Goal: Task Accomplishment & Management: Manage account settings

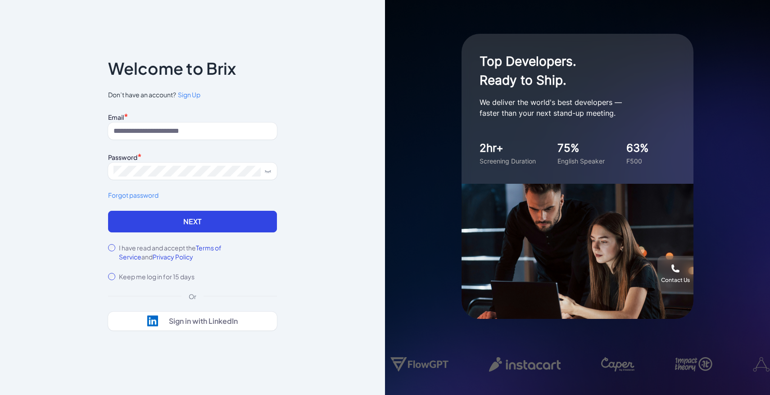
click at [217, 147] on div "Email * Password * Forgot password" at bounding box center [192, 160] width 169 height 100
click at [206, 134] on input at bounding box center [192, 130] width 169 height 17
type input "**********"
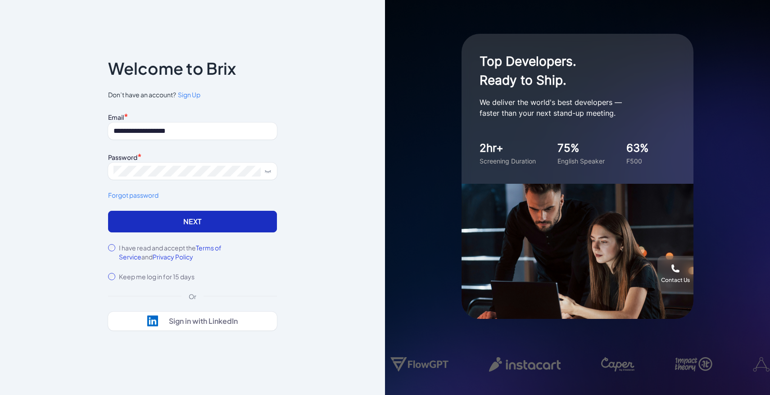
click at [212, 216] on button "Next" at bounding box center [192, 222] width 169 height 22
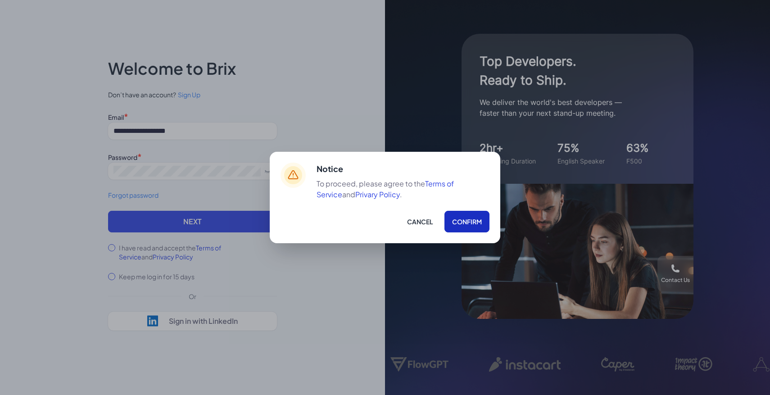
click at [463, 225] on button "Confirm" at bounding box center [466, 222] width 45 height 22
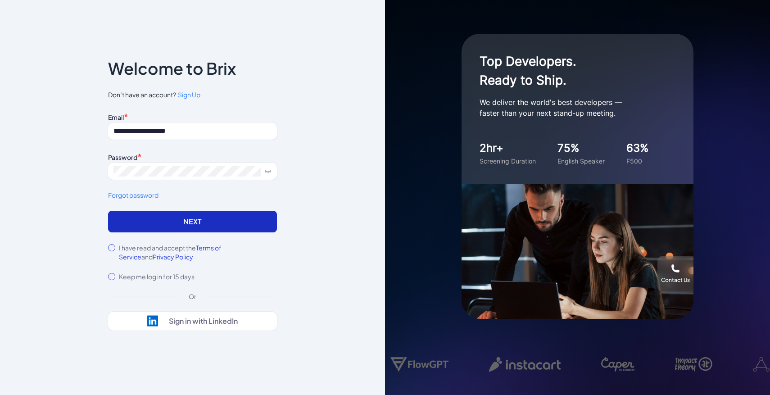
click at [244, 211] on button "Next" at bounding box center [192, 222] width 169 height 22
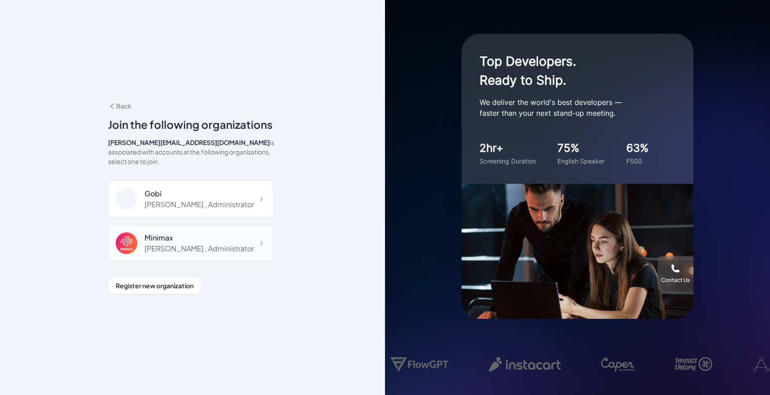
click at [203, 243] on div "Maggie , Administrator" at bounding box center [198, 248] width 109 height 11
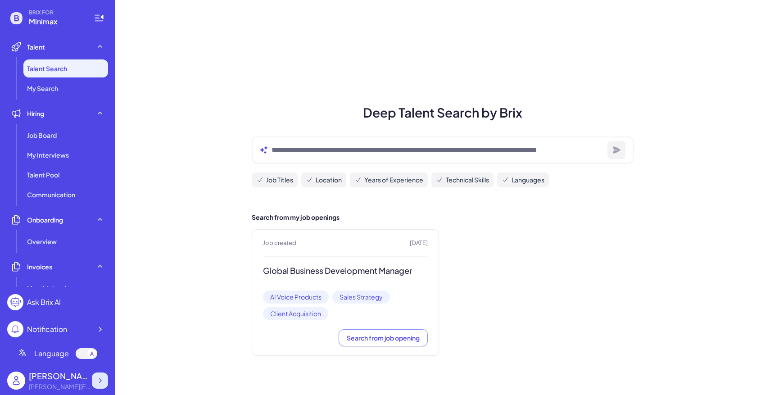
click at [99, 375] on div at bounding box center [100, 380] width 16 height 16
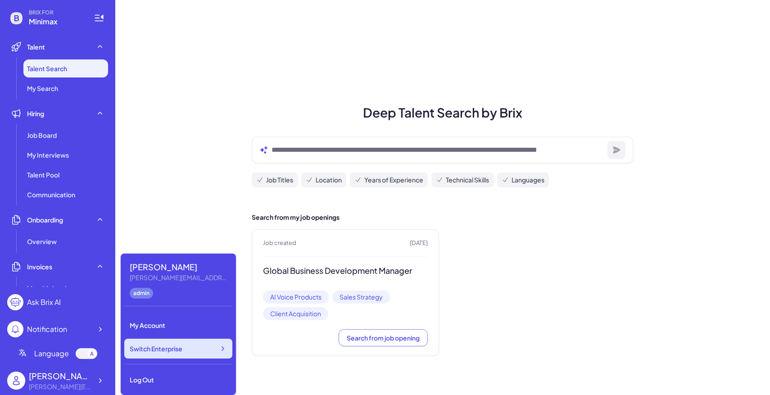
click at [175, 347] on span "Switch Enterprise" at bounding box center [156, 348] width 53 height 9
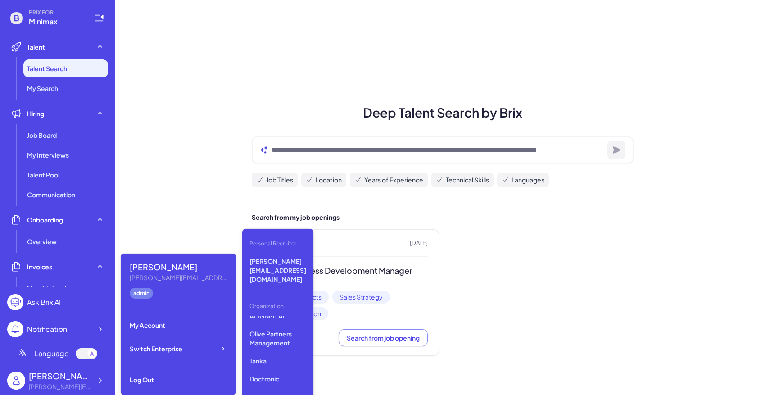
scroll to position [259, 0]
click at [280, 389] on p "GMI" at bounding box center [278, 397] width 64 height 16
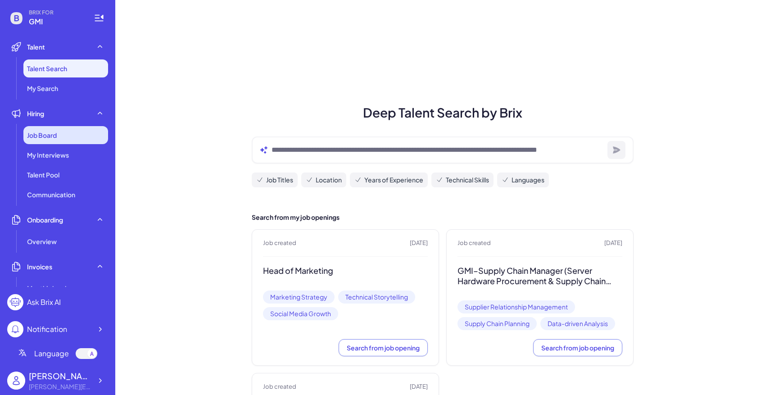
click at [69, 135] on div "Job Board" at bounding box center [65, 135] width 85 height 18
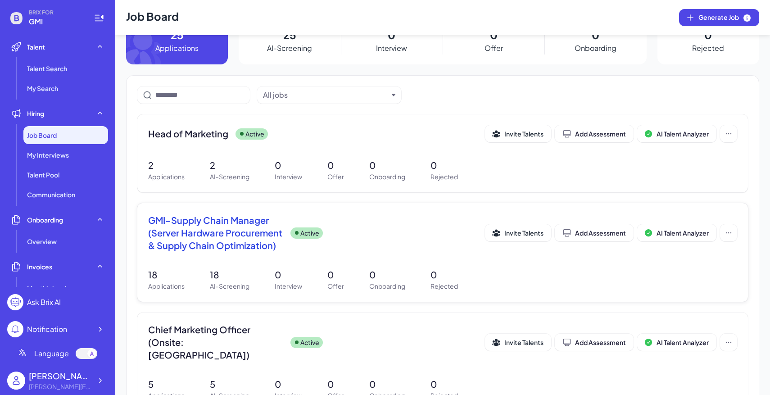
scroll to position [77, 0]
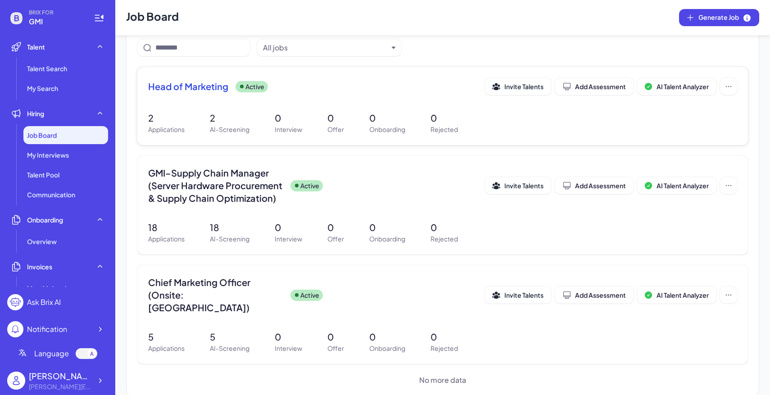
click at [297, 122] on p "0" at bounding box center [288, 118] width 27 height 14
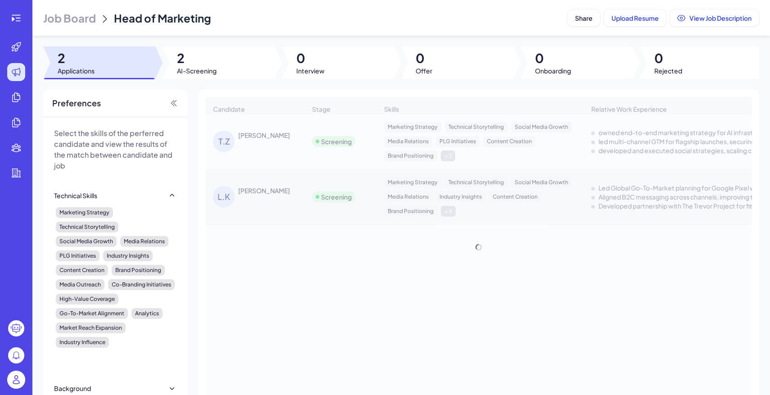
click at [231, 72] on div at bounding box center [218, 62] width 112 height 32
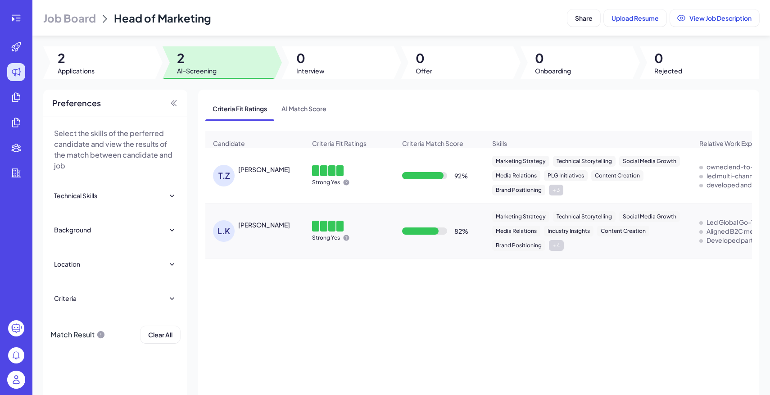
click at [73, 19] on span "Job Board" at bounding box center [69, 18] width 53 height 14
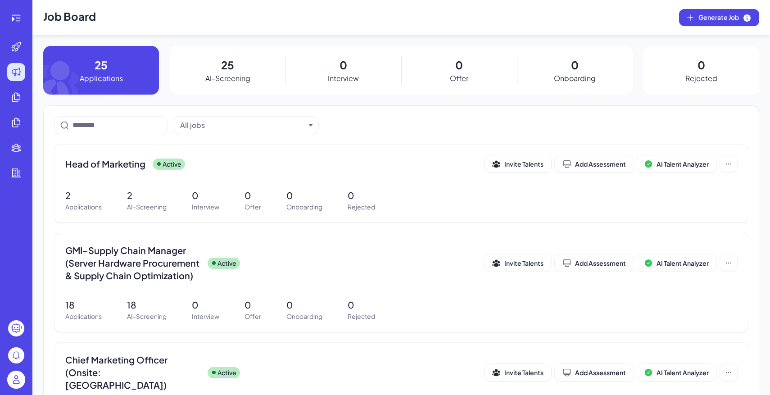
scroll to position [77, 0]
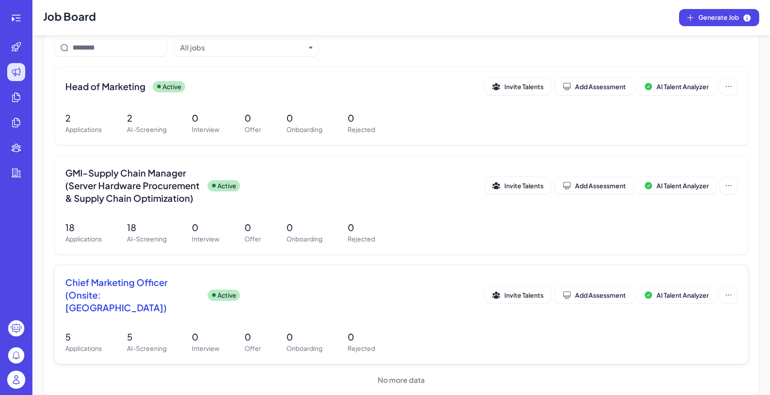
click at [267, 330] on div "5 Applications 5 AI-Screening 0 Interview 0 Offer 0 Onboarding 0 Rejected" at bounding box center [401, 341] width 672 height 23
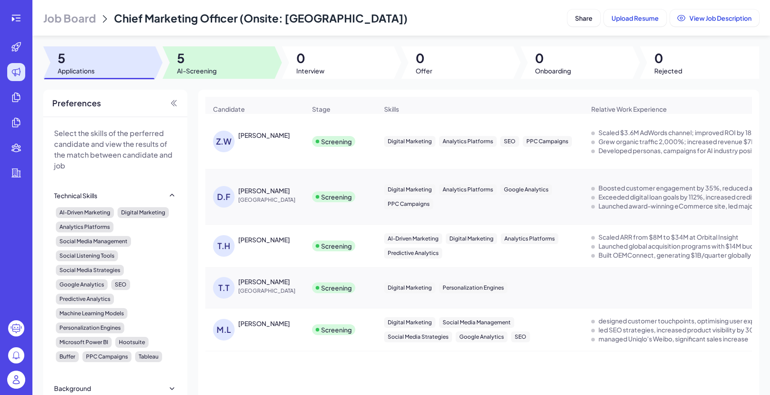
click at [209, 72] on span "AI-Screening" at bounding box center [197, 70] width 40 height 9
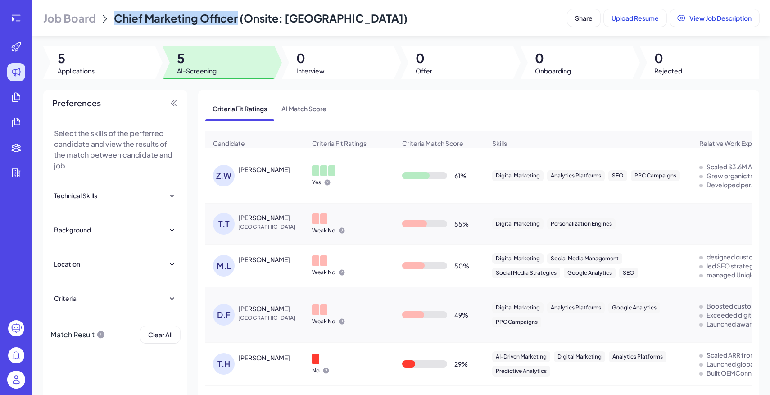
drag, startPoint x: 112, startPoint y: 14, endPoint x: 237, endPoint y: 13, distance: 125.1
click at [237, 13] on div "Job Board Chief Marketing Officer (Onsite: Silicon Valley)" at bounding box center [303, 18] width 520 height 14
copy span "Chief Marketing Officer"
click at [579, 13] on button "Share" at bounding box center [583, 17] width 33 height 17
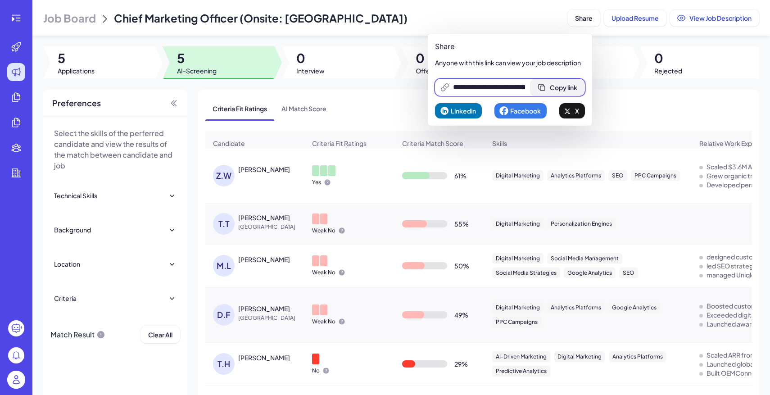
scroll to position [0, 195]
click at [554, 84] on button "Copy link" at bounding box center [557, 87] width 54 height 17
click at [81, 22] on span "Job Board" at bounding box center [69, 18] width 53 height 14
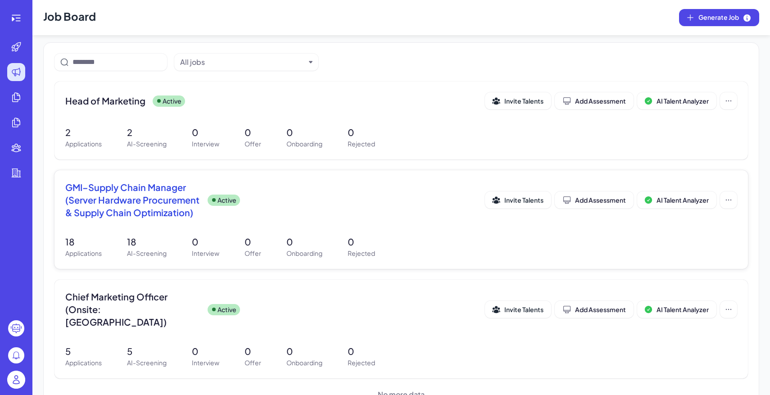
scroll to position [77, 0]
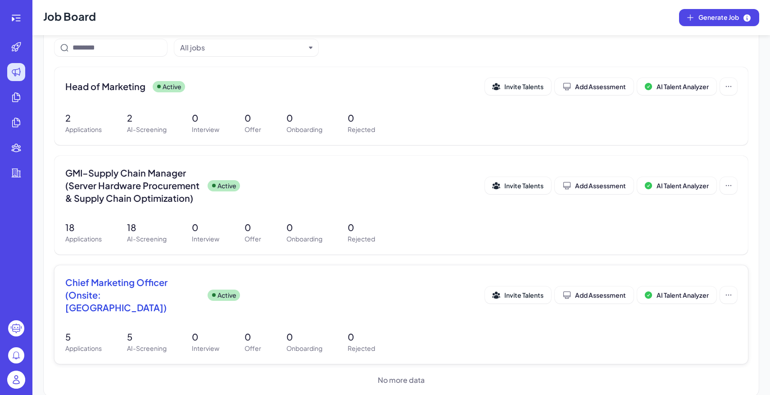
click at [334, 295] on div "Chief Marketing Officer (Onsite: Silicon Valley) Active" at bounding box center [275, 295] width 420 height 38
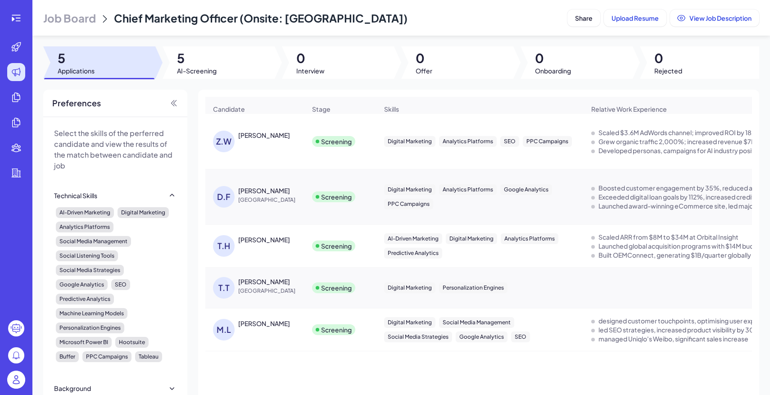
click at [91, 21] on span "Job Board" at bounding box center [69, 18] width 53 height 14
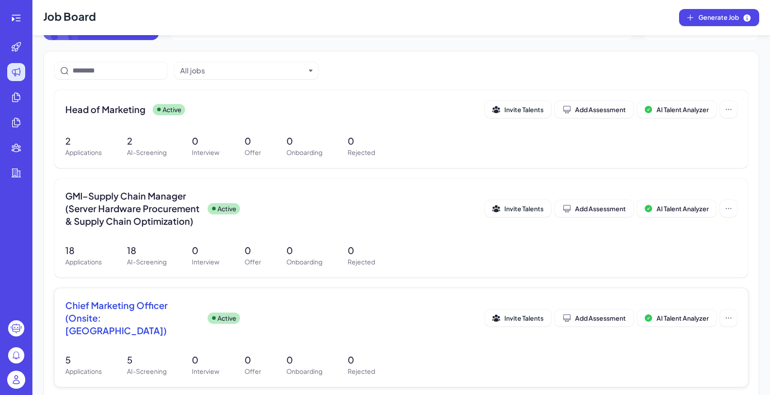
scroll to position [58, 0]
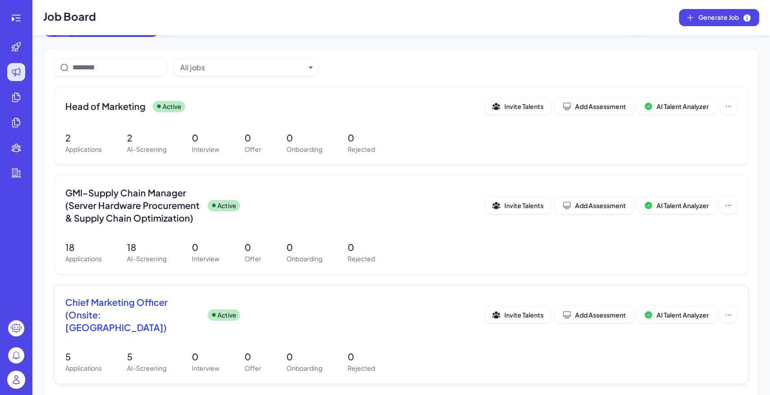
click at [205, 316] on div "Chief Marketing Officer (Onsite: Silicon Valley) Active" at bounding box center [275, 315] width 420 height 38
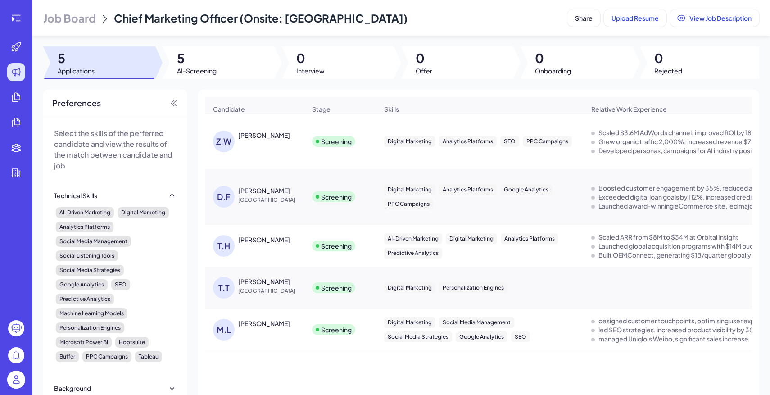
scroll to position [30, 0]
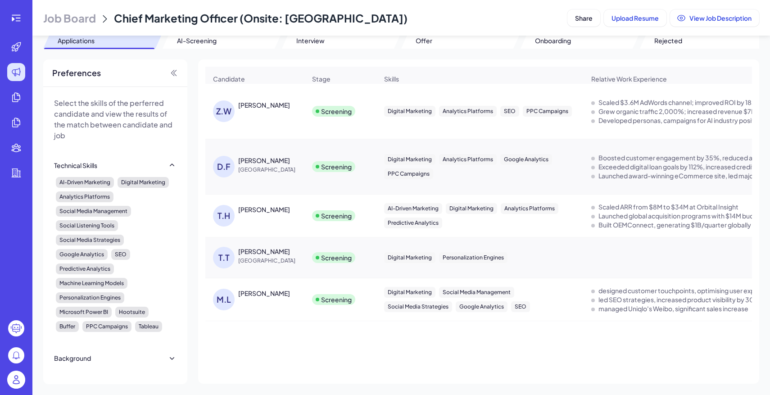
click at [81, 12] on span "Job Board" at bounding box center [69, 18] width 53 height 14
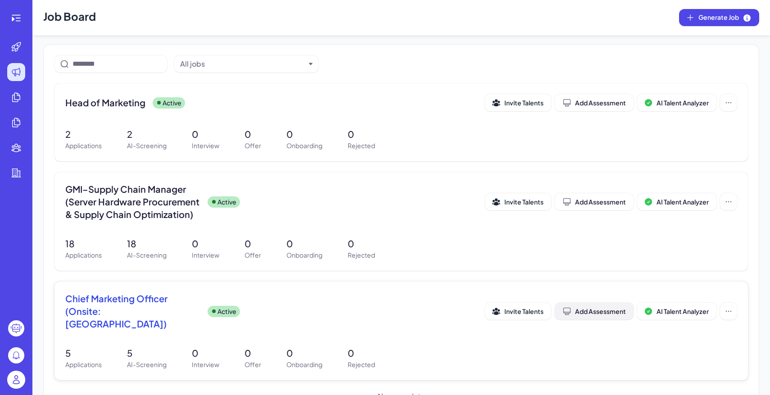
scroll to position [71, 0]
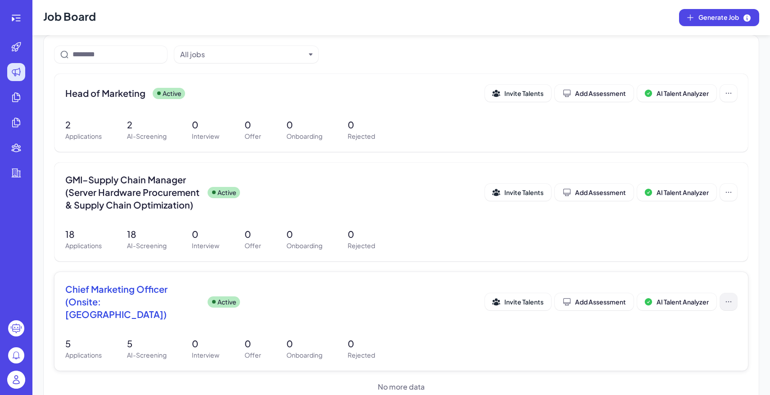
click at [735, 299] on button at bounding box center [728, 301] width 17 height 17
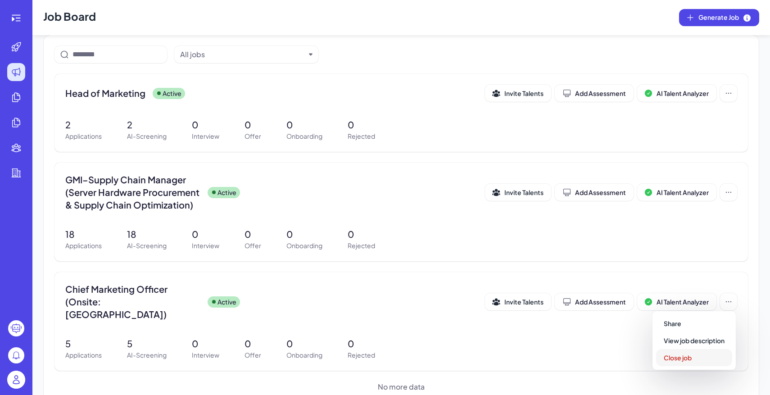
click at [689, 357] on span "Close job" at bounding box center [677, 357] width 28 height 8
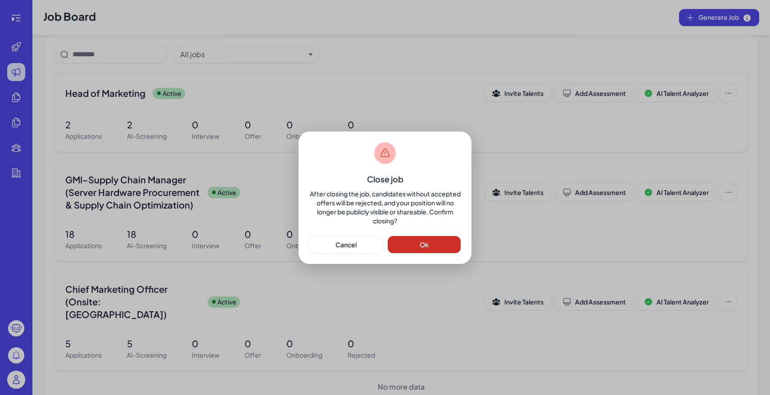
click at [436, 238] on button "Ok" at bounding box center [424, 244] width 73 height 17
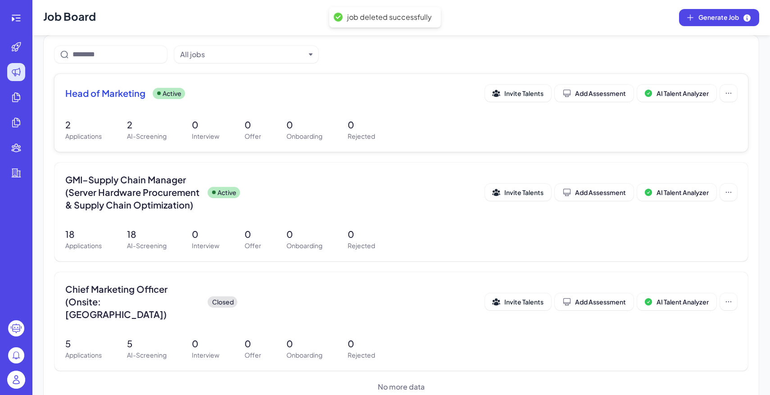
click at [252, 140] on p "Offer" at bounding box center [252, 135] width 17 height 9
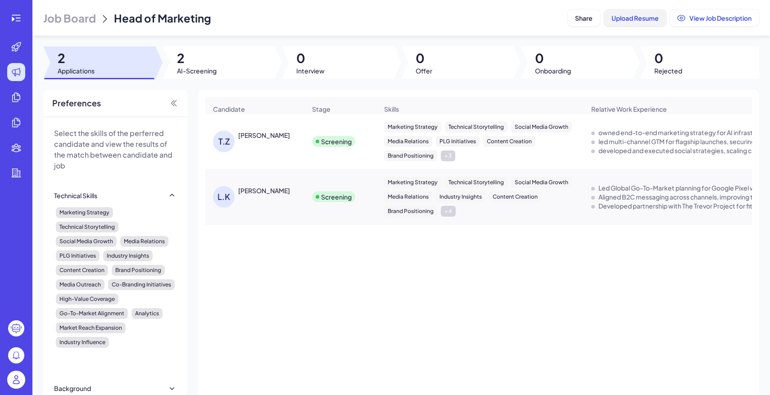
click at [611, 21] on span "Upload Resume" at bounding box center [634, 18] width 47 height 8
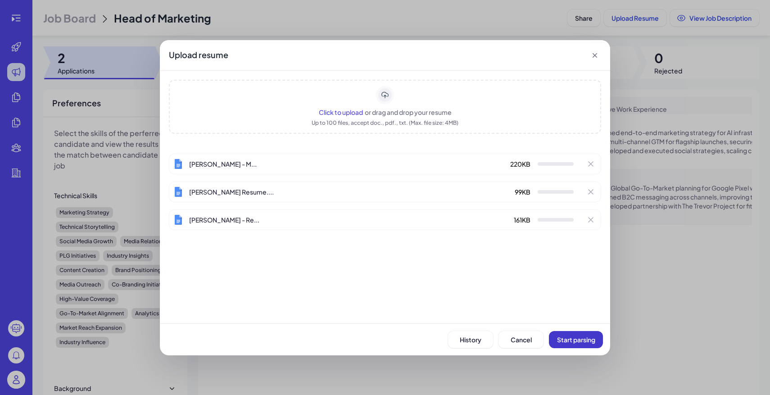
click at [577, 343] on button "Start parsing" at bounding box center [576, 339] width 54 height 17
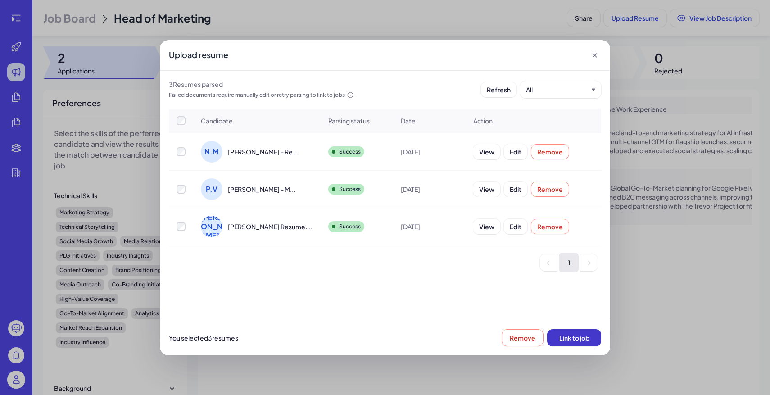
click at [574, 339] on span "Link to job" at bounding box center [574, 338] width 30 height 8
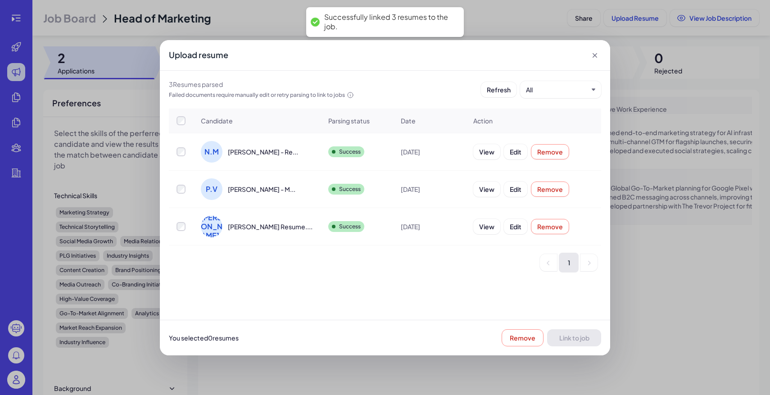
click at [598, 54] on icon at bounding box center [594, 55] width 9 height 9
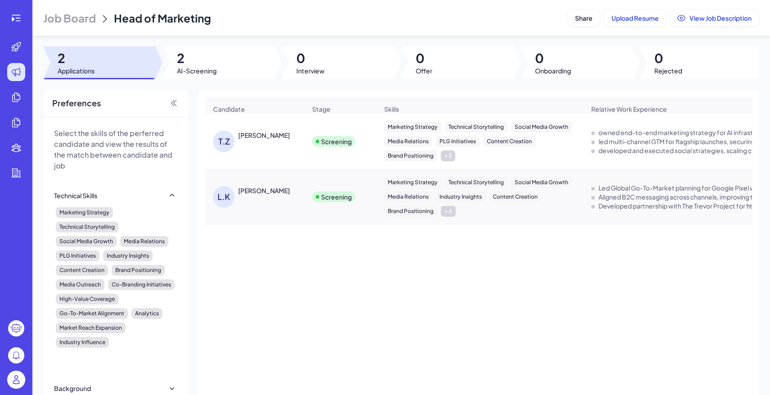
click at [247, 70] on div at bounding box center [218, 62] width 112 height 32
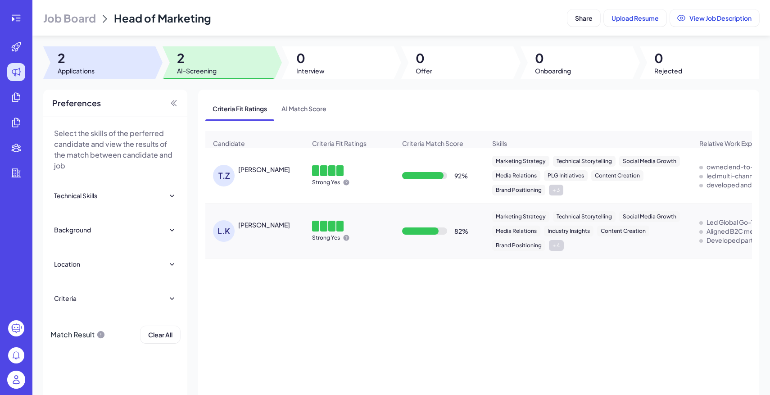
click at [123, 52] on div at bounding box center [99, 62] width 112 height 32
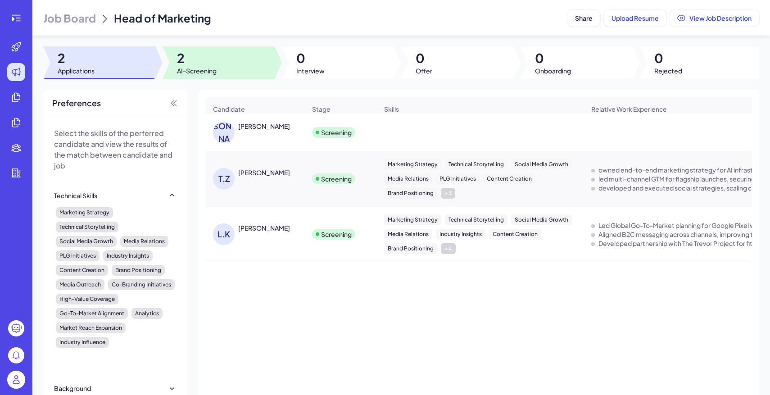
click at [212, 66] on span "AI-Screening" at bounding box center [197, 70] width 40 height 9
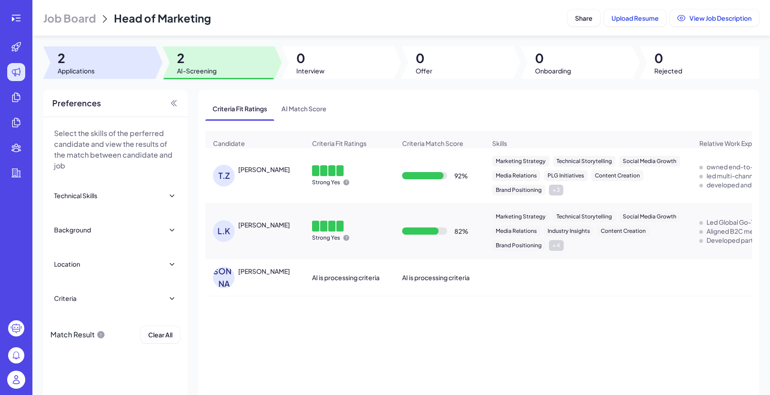
click at [127, 72] on div at bounding box center [99, 62] width 112 height 32
